Goal: Find specific page/section: Find specific page/section

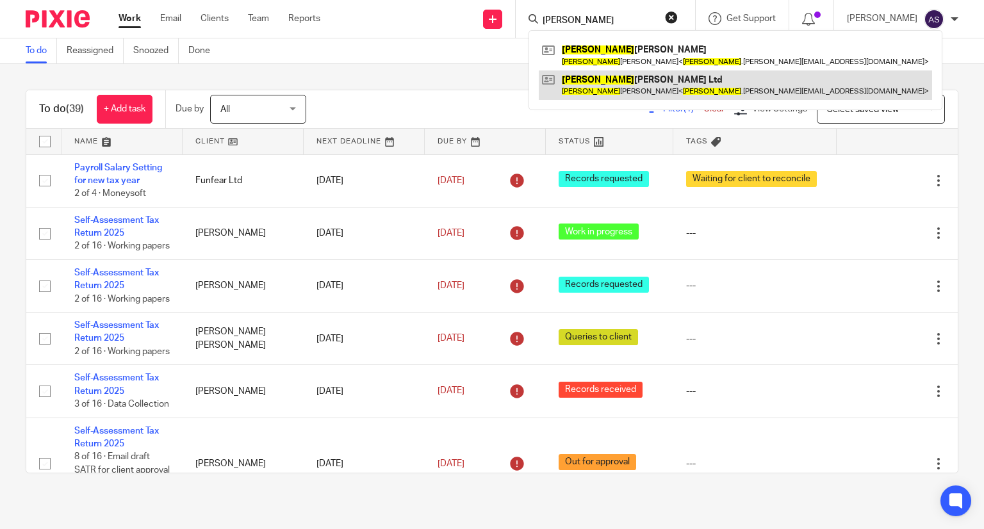
type input "tiffany"
click at [637, 86] on link at bounding box center [735, 84] width 393 height 29
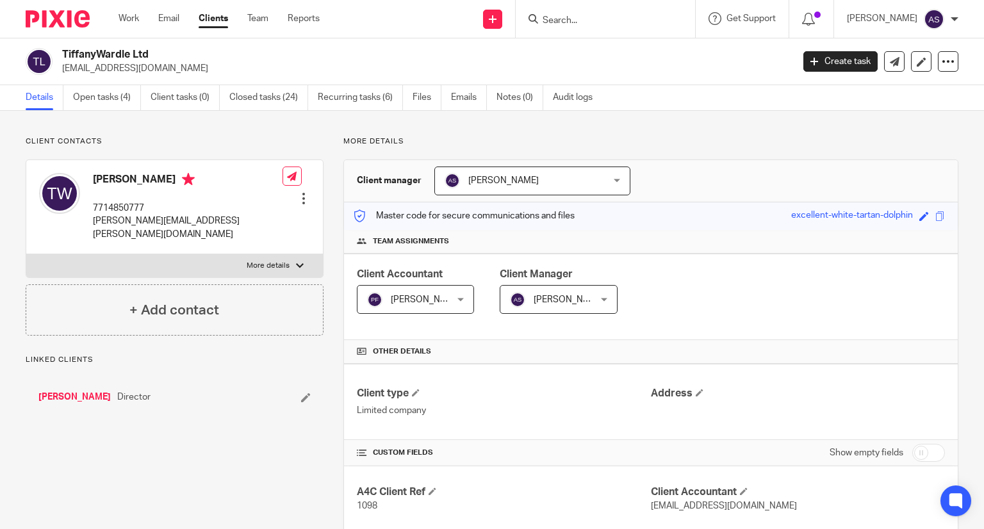
drag, startPoint x: 63, startPoint y: 53, endPoint x: 147, endPoint y: 54, distance: 83.9
click at [230, 53] on h2 "TiffanyWardle Ltd" at bounding box center [351, 54] width 578 height 13
copy h2 "TiffanyWardle Ltd"
